Goal: Task Accomplishment & Management: Manage account settings

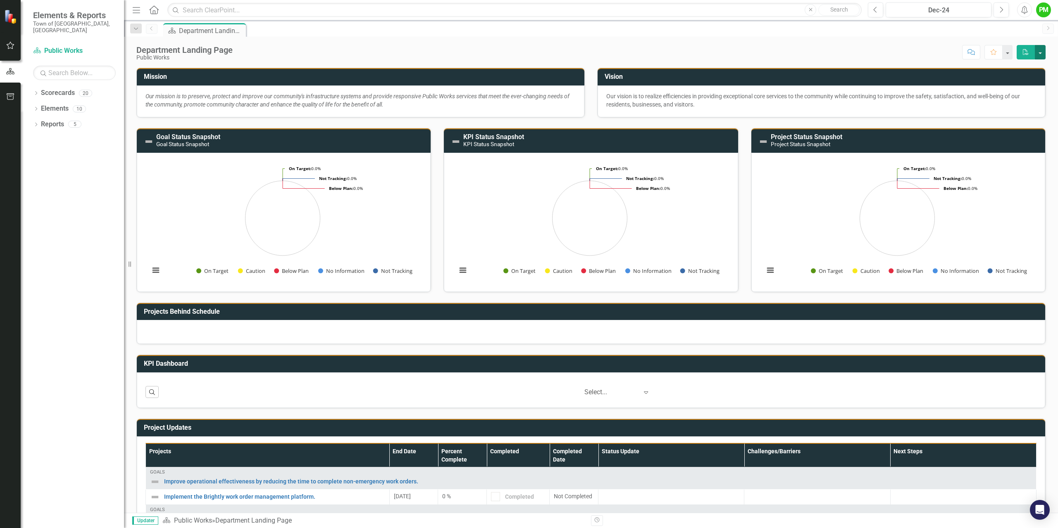
click at [1041, 52] on button "button" at bounding box center [1039, 52] width 11 height 14
click at [1008, 53] on button "button" at bounding box center [1006, 52] width 11 height 14
click at [915, 38] on div "Department Landing Page Public Works Score: N/A Dec-24 Completed Comment Favori…" at bounding box center [591, 49] width 934 height 25
click at [1042, 12] on div "PM" at bounding box center [1043, 9] width 15 height 15
click at [1029, 28] on link "User Edit Profile" at bounding box center [1017, 25] width 65 height 15
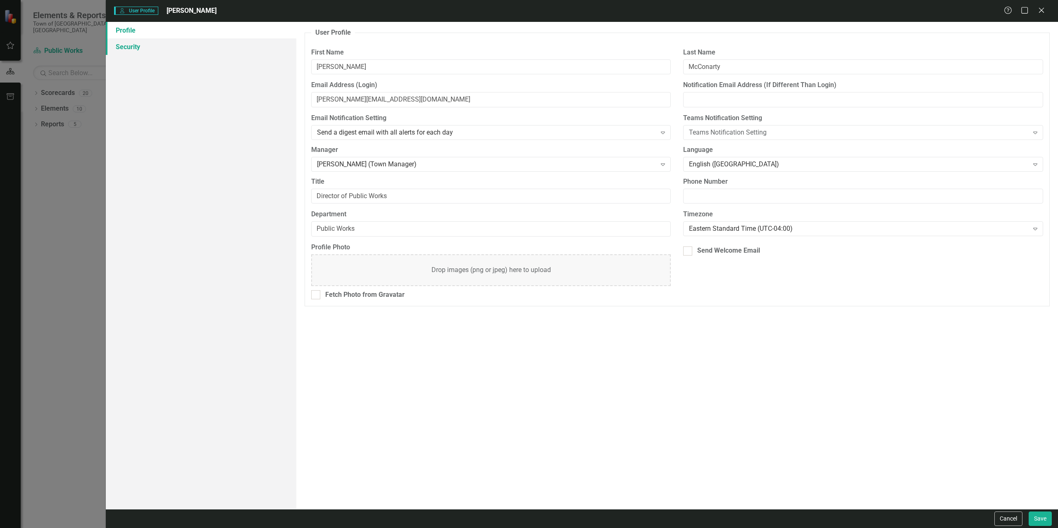
click at [135, 48] on link "Security" at bounding box center [201, 46] width 190 height 17
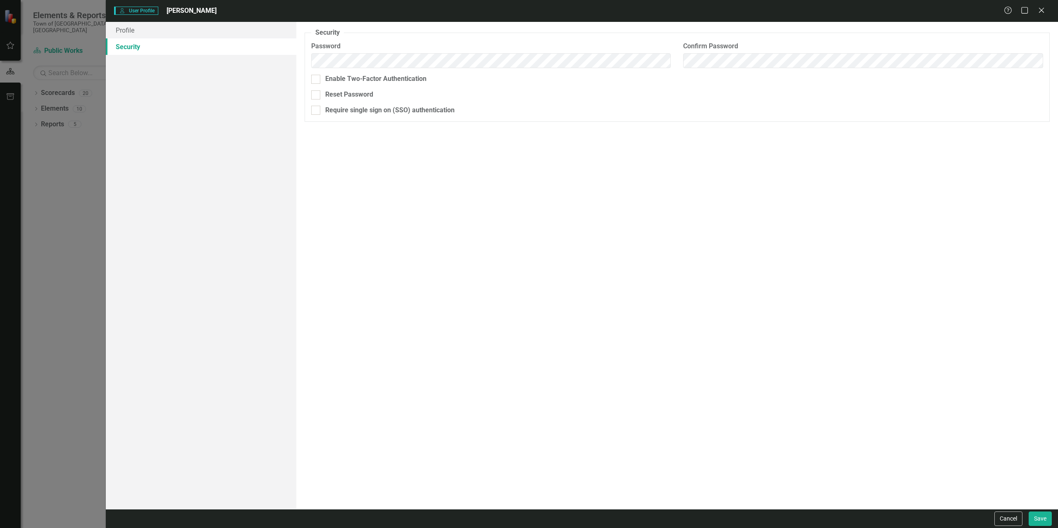
click at [692, 248] on div "Security As an administrator, you can use this page to set the user's password,…" at bounding box center [676, 265] width 761 height 487
click at [318, 97] on div at bounding box center [315, 94] width 9 height 9
click at [316, 96] on input "Reset Password" at bounding box center [313, 92] width 5 height 5
checkbox input "true"
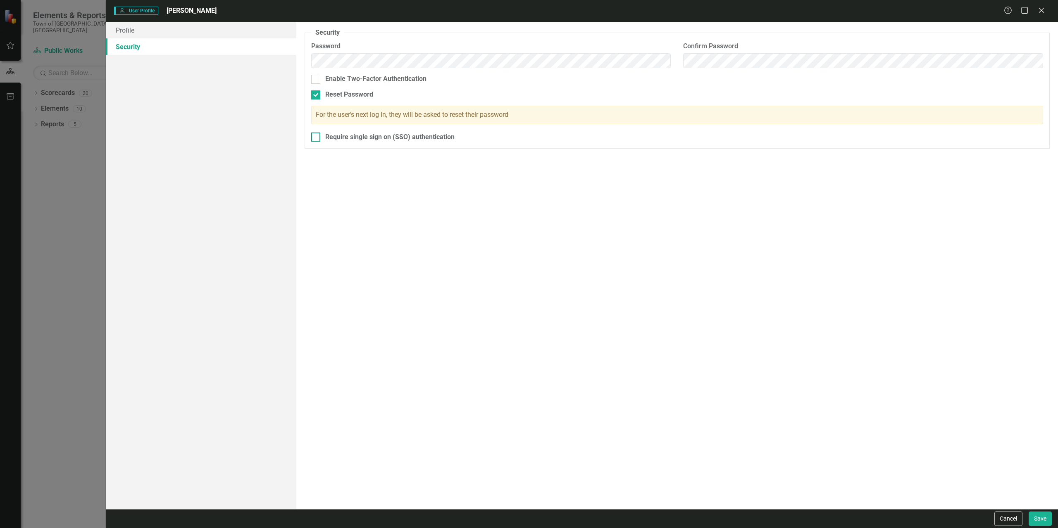
click at [312, 139] on div at bounding box center [315, 137] width 9 height 9
click at [312, 138] on input "Require single sign on (SSO) authentication" at bounding box center [313, 135] width 5 height 5
checkbox input "true"
click at [1041, 516] on button "Save" at bounding box center [1039, 519] width 23 height 14
